Goal: Check status

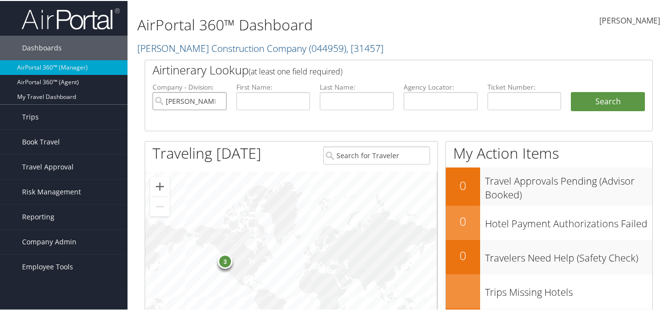
click at [218, 101] on input "[PERSON_NAME] Construction Company" at bounding box center [189, 100] width 74 height 18
click at [445, 95] on input "text" at bounding box center [441, 100] width 74 height 18
click at [571, 91] on button "Search" at bounding box center [608, 101] width 74 height 20
click at [441, 99] on input "text" at bounding box center [441, 100] width 74 height 18
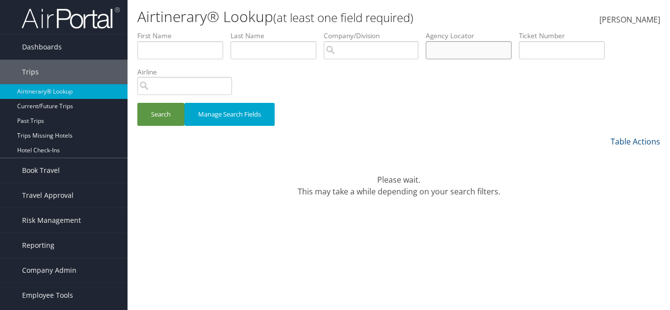
click at [478, 48] on input "text" at bounding box center [469, 50] width 86 height 18
paste input "AYUREL"
type input "AYUREL"
click at [186, 112] on button "Manage Search Fields" at bounding box center [229, 114] width 90 height 23
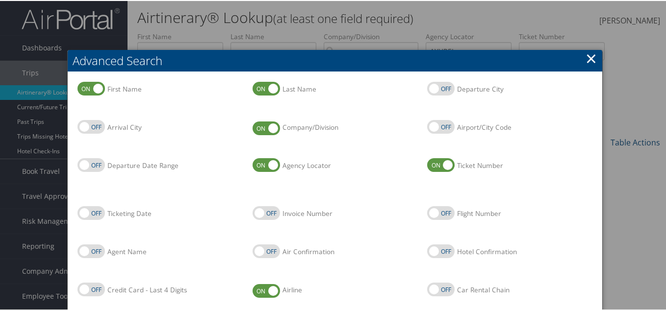
click at [233, 53] on h2 "Advanced Search" at bounding box center [335, 60] width 535 height 22
click at [586, 55] on link "×" at bounding box center [590, 58] width 11 height 20
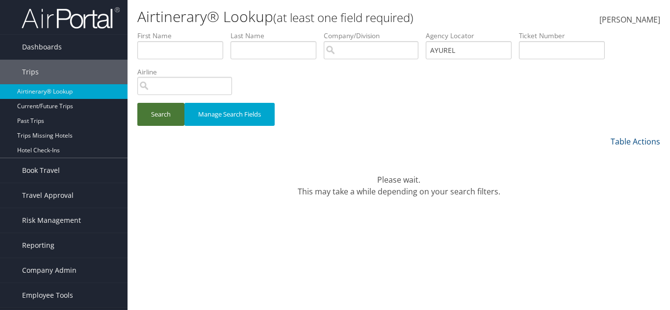
click at [154, 110] on button "Search" at bounding box center [160, 114] width 47 height 23
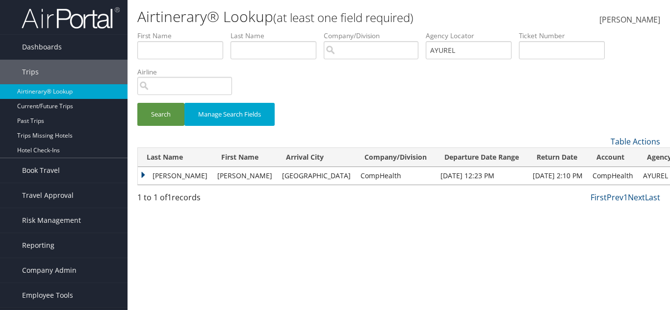
click at [355, 176] on td "CompHealth" at bounding box center [395, 176] width 80 height 18
copy td "CompHealth"
